Goal: Task Accomplishment & Management: Use online tool/utility

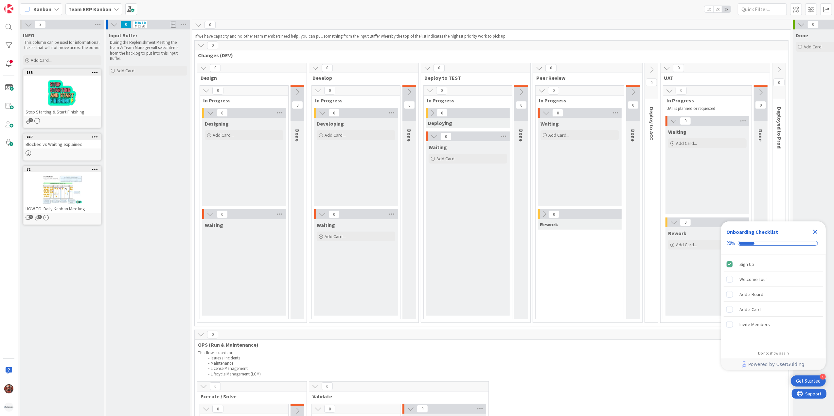
click at [94, 12] on span "Team ERP Kanban" at bounding box center [89, 9] width 43 height 8
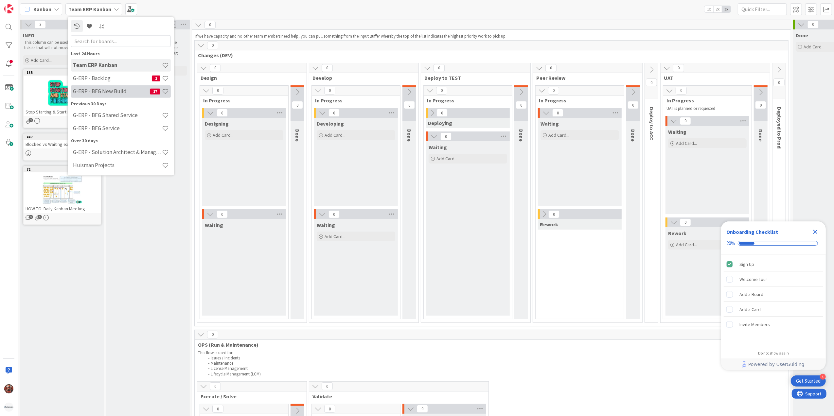
click at [106, 88] on h4 "G-ERP - BFG New Build" at bounding box center [111, 91] width 77 height 7
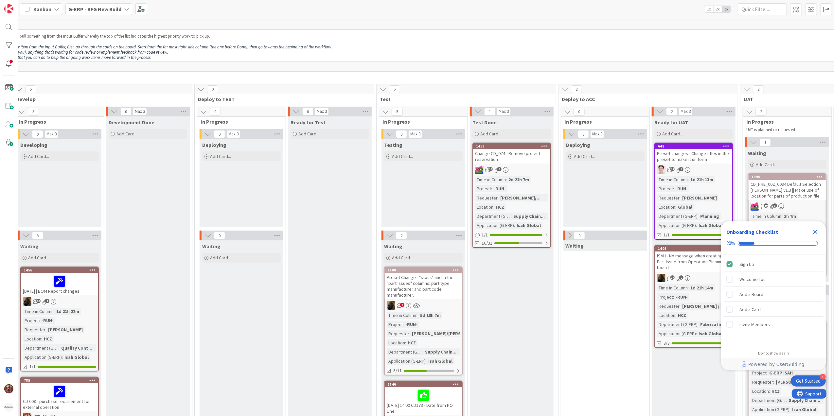
scroll to position [0, 363]
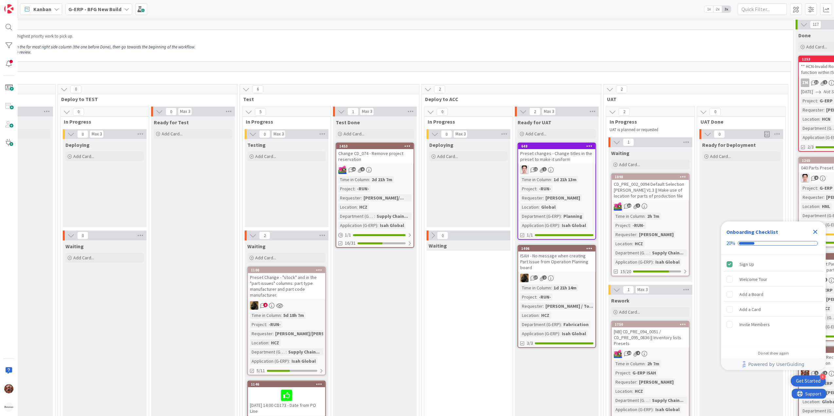
click at [814, 232] on icon "Close Checklist" at bounding box center [815, 232] width 4 height 4
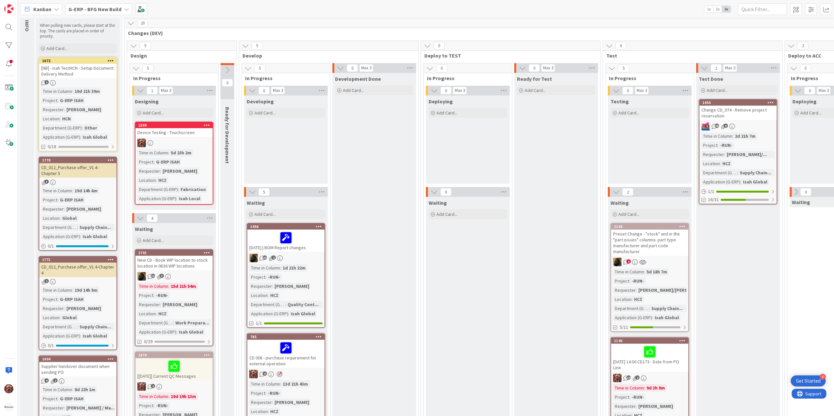
scroll to position [87, 0]
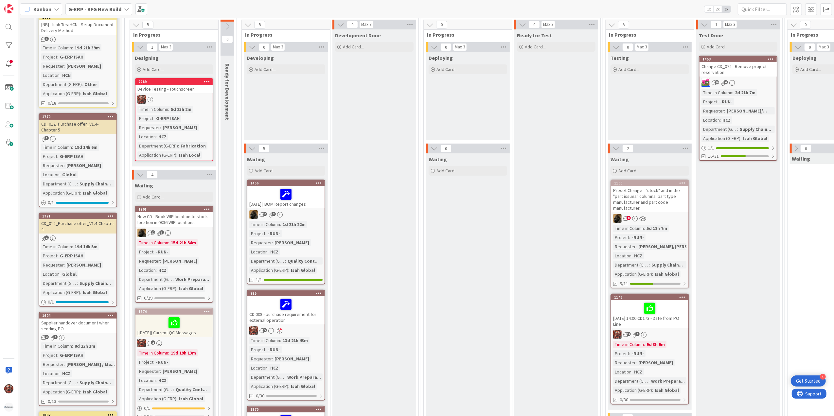
click at [96, 324] on div "Supplier handover document when sending PO" at bounding box center [77, 326] width 77 height 14
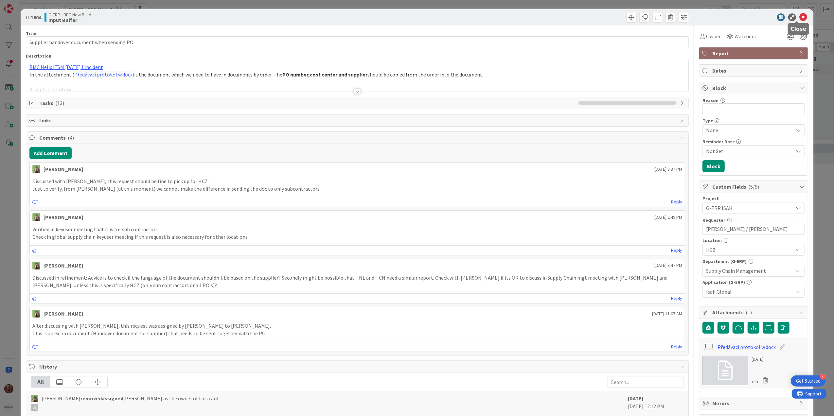
click at [799, 18] on icon at bounding box center [803, 17] width 8 height 8
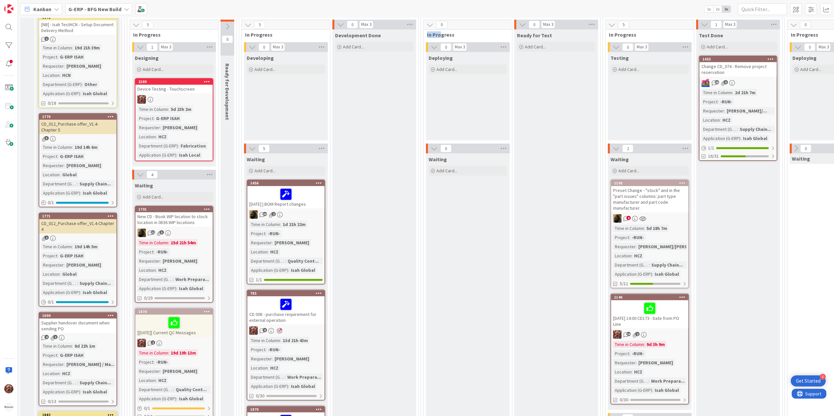
drag, startPoint x: 440, startPoint y: 31, endPoint x: 449, endPoint y: 31, distance: 8.5
click at [449, 31] on div "0 In Progress" at bounding box center [468, 29] width 88 height 19
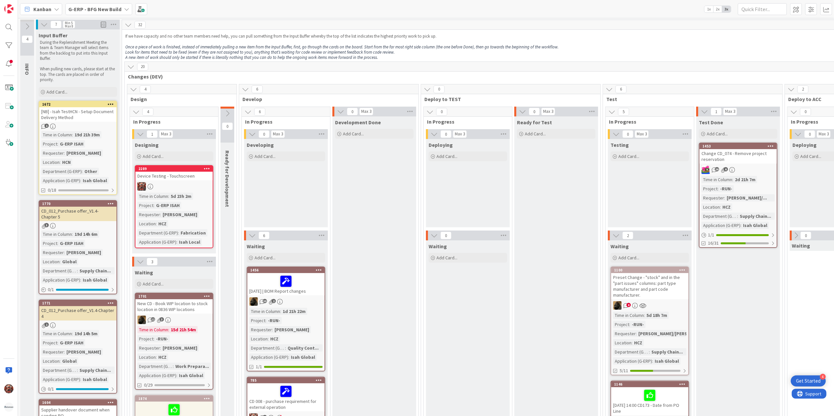
click at [78, 11] on b "G-ERP - BFG New Build" at bounding box center [94, 9] width 53 height 7
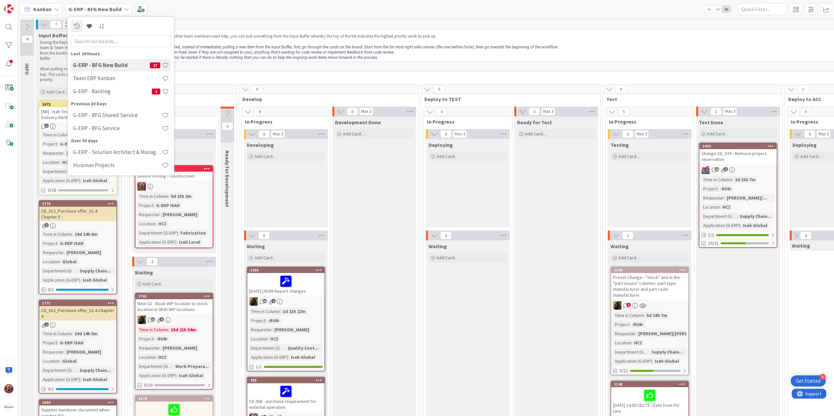
click at [51, 12] on div "Kanban" at bounding box center [41, 9] width 42 height 12
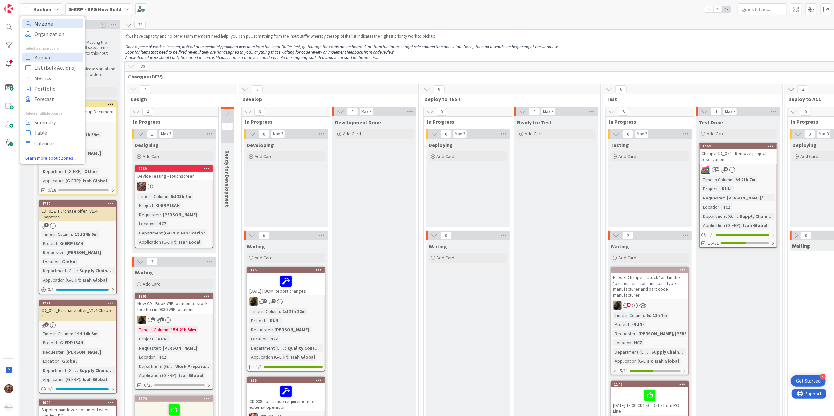
click at [51, 22] on span "My Zone" at bounding box center [57, 23] width 47 height 10
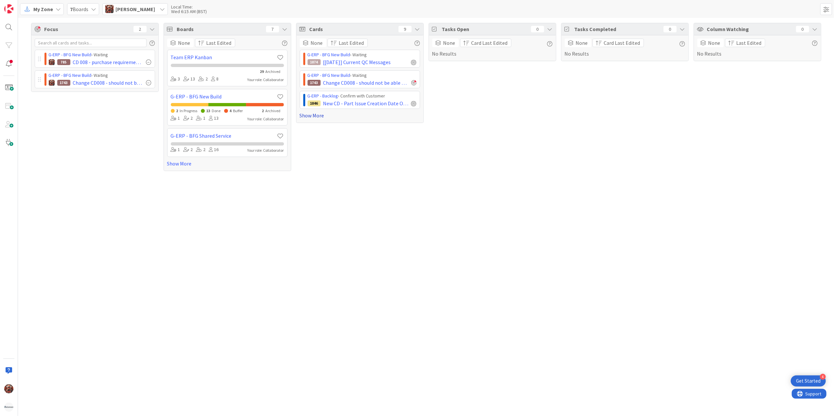
click at [314, 118] on link "Show More" at bounding box center [360, 116] width 120 height 8
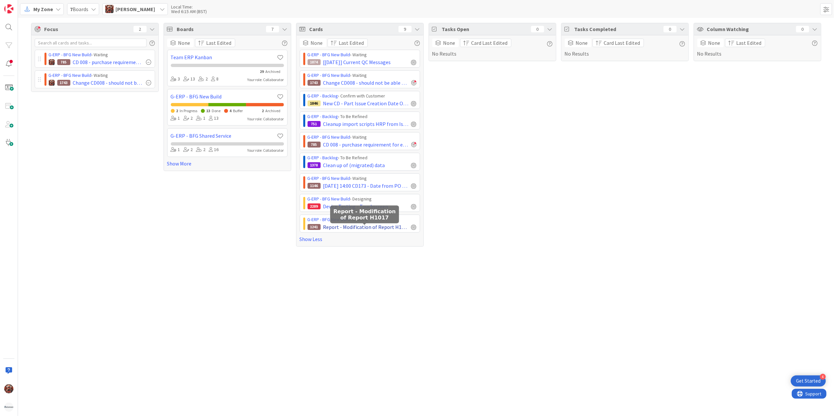
click at [347, 228] on span "Report - Modification of Report H1017" at bounding box center [365, 227] width 85 height 8
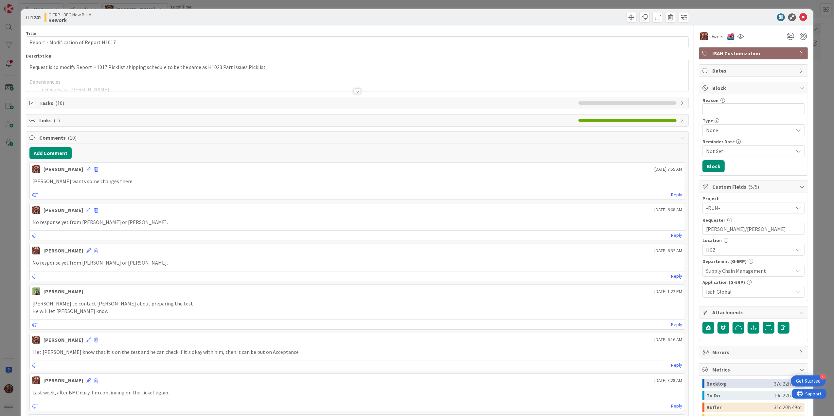
click at [799, 16] on icon at bounding box center [803, 17] width 8 height 8
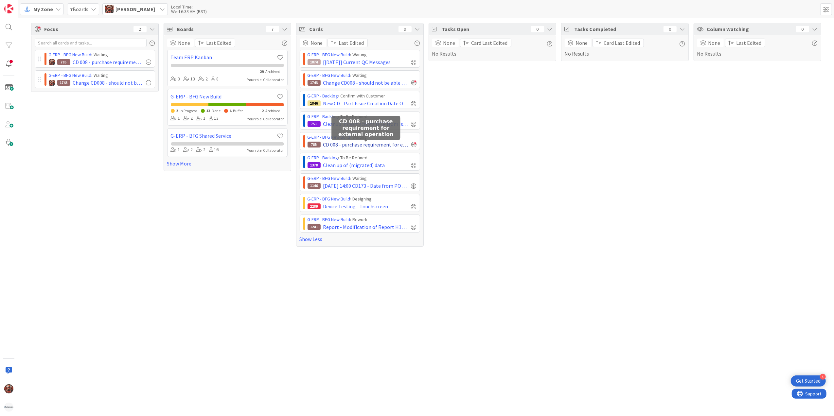
click at [372, 145] on span "CD 008 - purchase requirement for external operation" at bounding box center [365, 145] width 85 height 8
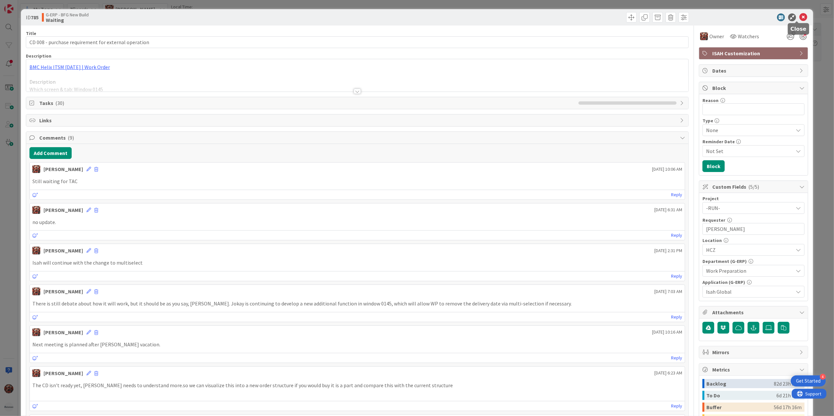
click at [799, 17] on icon at bounding box center [803, 17] width 8 height 8
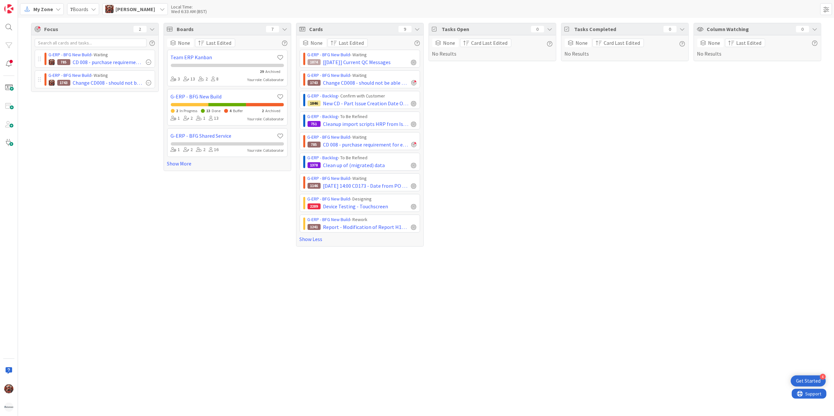
drag, startPoint x: 426, startPoint y: 326, endPoint x: 451, endPoint y: 389, distance: 67.8
click at [451, 389] on div "Focus 2 G-ERP - BFG New Build › Waiting 785 CD 008 - purchase requirement for e…" at bounding box center [426, 217] width 816 height 398
click at [86, 61] on span "CD 008 - purchase requirement for external operation" at bounding box center [108, 62] width 71 height 8
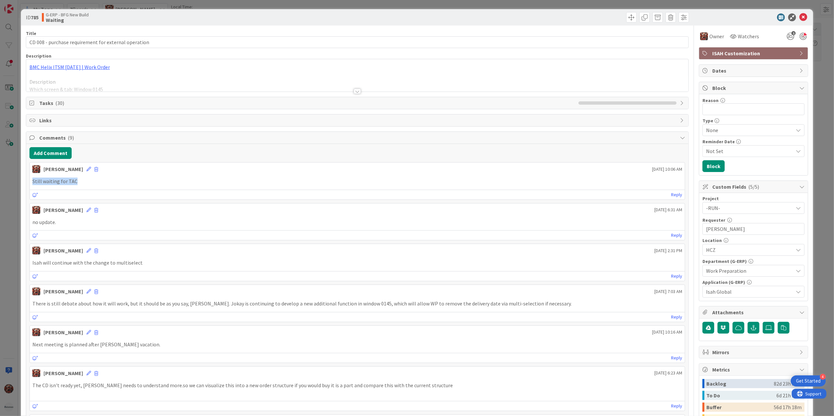
drag, startPoint x: 78, startPoint y: 186, endPoint x: 28, endPoint y: 186, distance: 50.7
click at [28, 186] on div "Add Comment [PERSON_NAME] [DATE] 10:06 AM Still waiting for TAC [DATE] 10:06 AM…" at bounding box center [357, 340] width 662 height 393
copy p "Still waiting for TAC"
click at [46, 155] on button "Add Comment" at bounding box center [50, 153] width 42 height 12
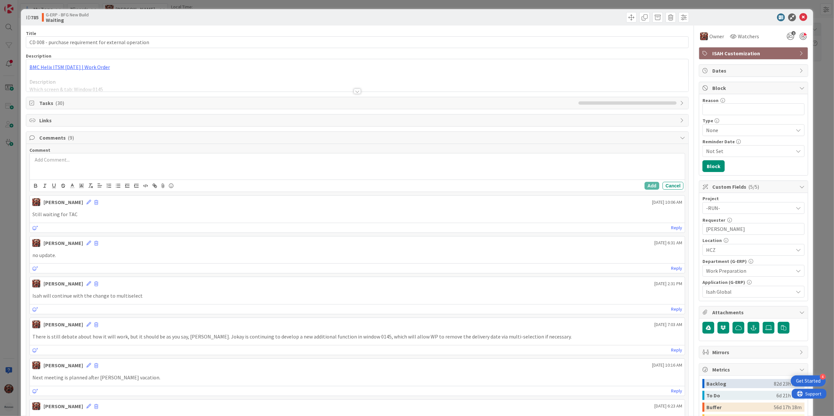
click at [64, 169] on div at bounding box center [357, 166] width 655 height 26
click at [29, 43] on input "CD 008 - purchase requirement for external operation" at bounding box center [357, 42] width 663 height 12
drag, startPoint x: 47, startPoint y: 43, endPoint x: 2, endPoint y: 44, distance: 45.8
click at [2, 44] on div "ID 785 G-ERP - BFG New Build Waiting Title 61 / [PHONE_NUMBER][DATE] CD 008 - p…" at bounding box center [417, 208] width 834 height 416
type input "[DATE] CD 008 - purchase requirement for external operation"
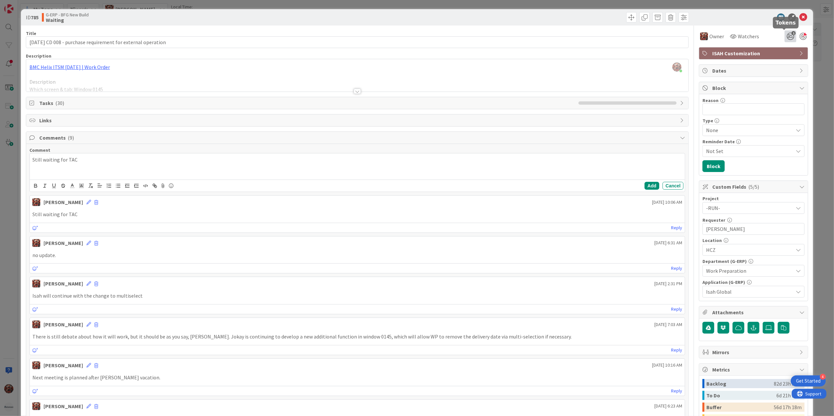
click at [784, 37] on icon "1" at bounding box center [790, 36] width 12 height 12
click at [799, 16] on icon at bounding box center [803, 17] width 8 height 8
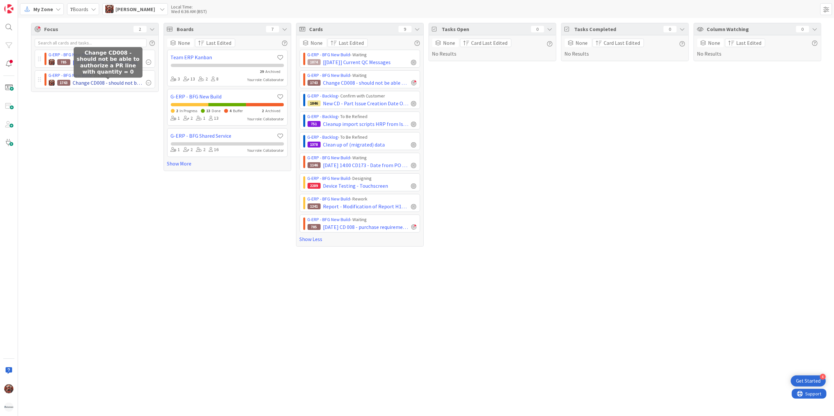
click at [101, 83] on span "Change CD008 - should not be able to authorize a PR line with quantity = 0" at bounding box center [108, 83] width 71 height 8
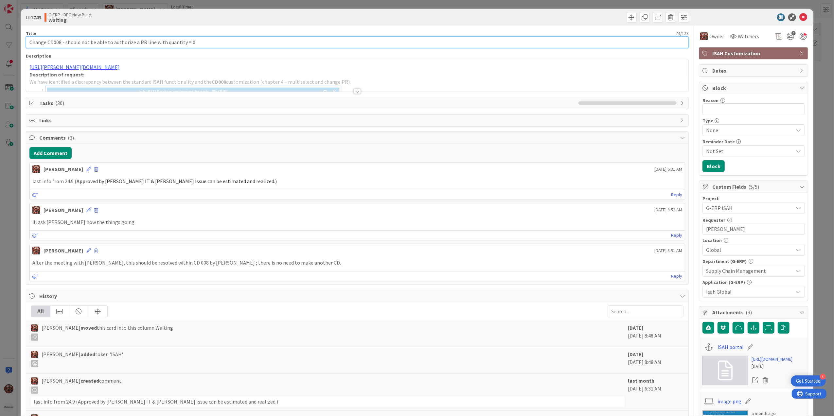
click at [27, 44] on input "Change CD008 - should not be able to authorize a PR line with quantity = 0" at bounding box center [357, 42] width 663 height 12
paste input "[DATE]"
type input "[DATE] Change CD008 - should not be able to authorize a PR line with quantity =…"
click at [801, 16] on div at bounding box center [750, 17] width 116 height 8
click at [799, 17] on icon at bounding box center [803, 17] width 8 height 8
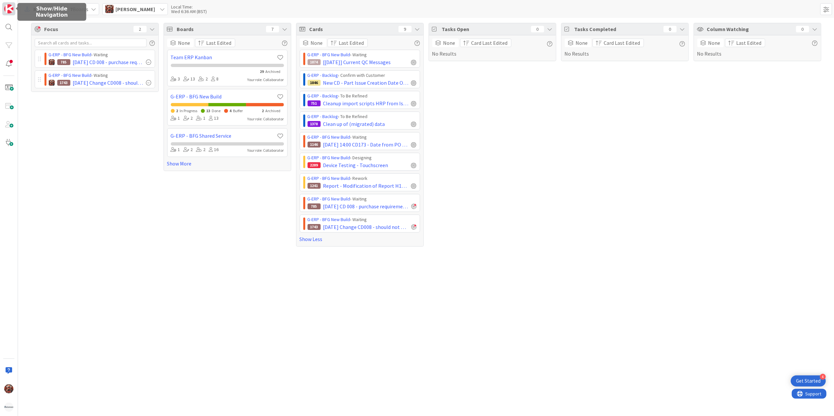
click at [4, 7] on img at bounding box center [8, 8] width 9 height 9
